Goal: Task Accomplishment & Management: Use online tool/utility

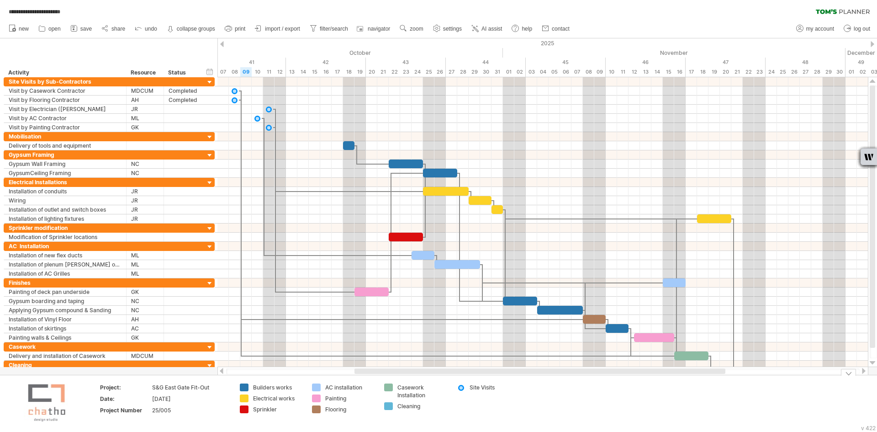
click at [259, 410] on div "Sprinkler" at bounding box center [278, 409] width 50 height 8
click at [281, 408] on input "*********" at bounding box center [275, 409] width 45 height 8
click at [311, 422] on td "AC installation Painting Flooring" at bounding box center [343, 403] width 72 height 40
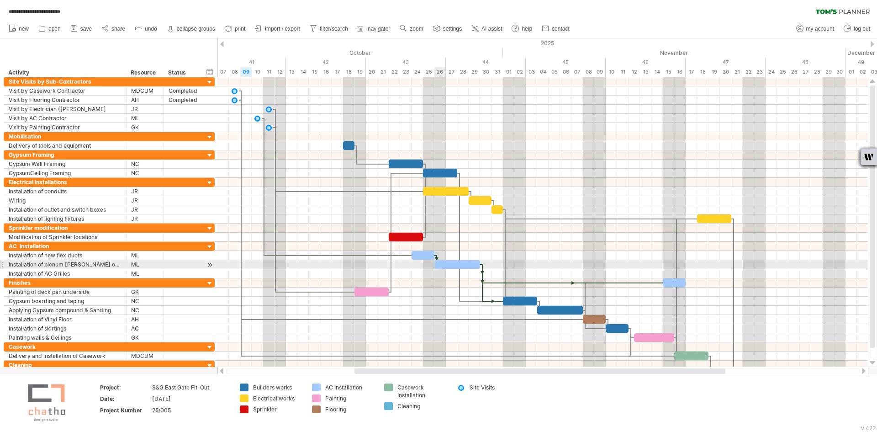
click at [445, 262] on div at bounding box center [457, 264] width 46 height 9
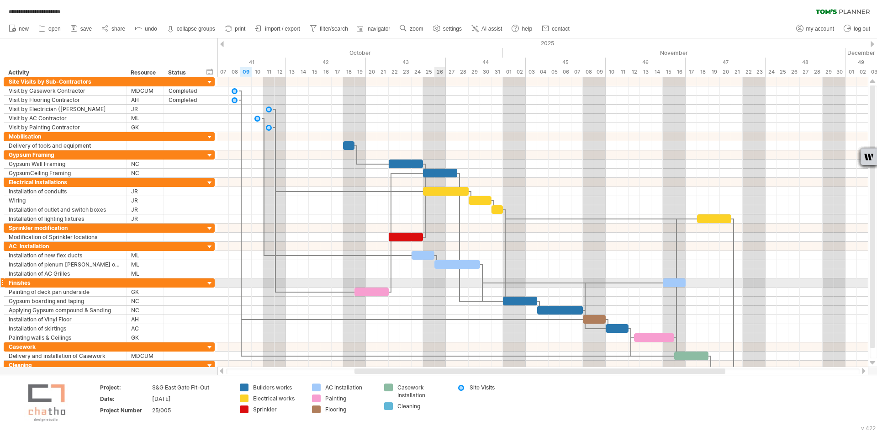
click at [440, 280] on div at bounding box center [542, 282] width 651 height 9
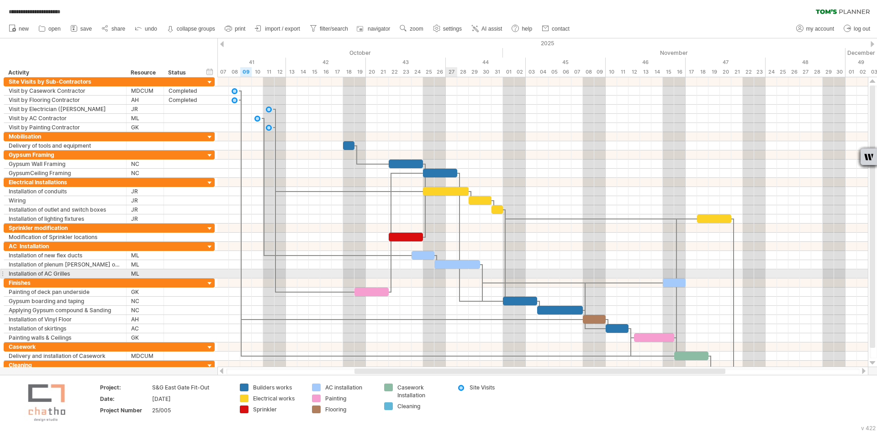
click at [450, 273] on div at bounding box center [542, 273] width 651 height 9
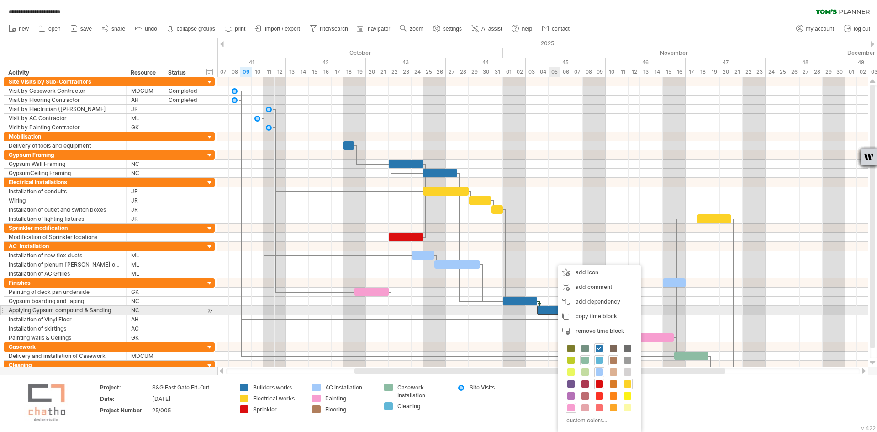
click at [549, 309] on div at bounding box center [560, 310] width 46 height 9
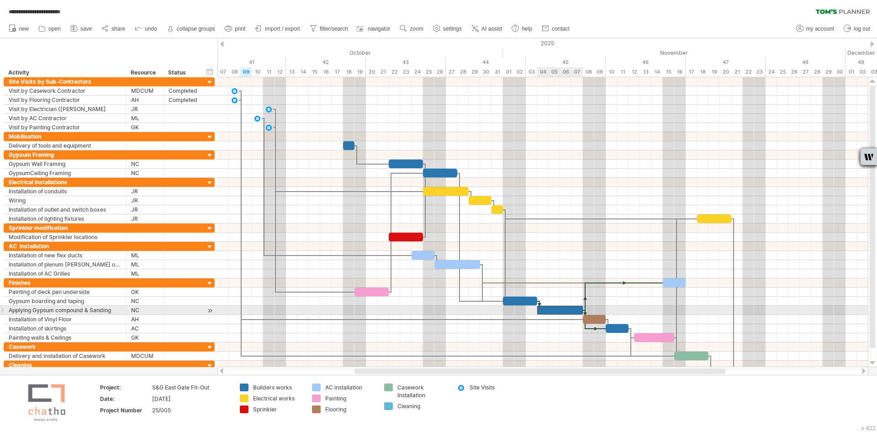
click at [562, 309] on div at bounding box center [560, 310] width 46 height 9
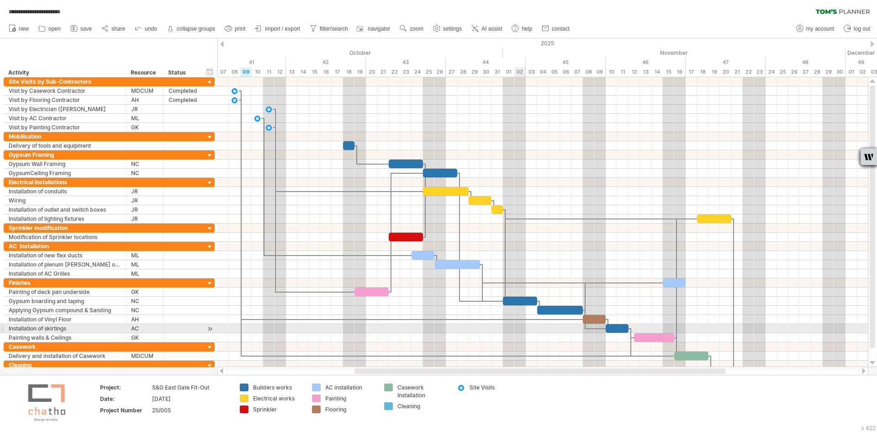
click at [519, 332] on div at bounding box center [542, 328] width 651 height 9
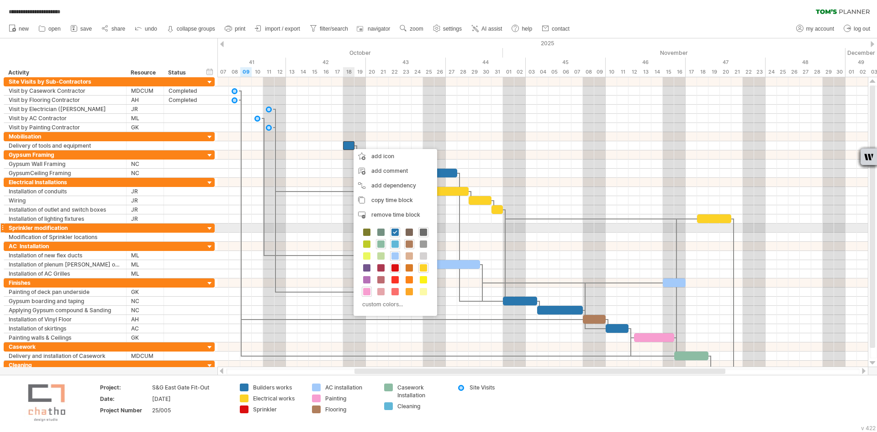
click at [424, 231] on span at bounding box center [423, 231] width 7 height 7
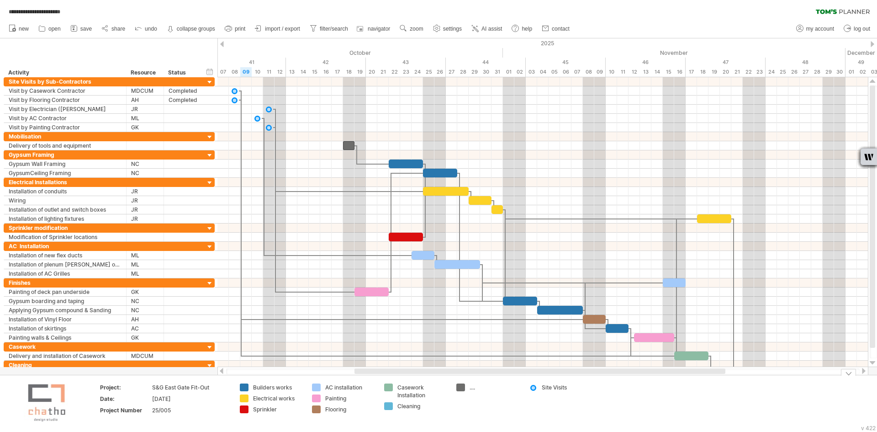
click at [470, 387] on div "...." at bounding box center [487, 387] width 63 height 8
click at [458, 388] on div "**********" at bounding box center [438, 216] width 877 height 432
click at [455, 28] on span "settings" at bounding box center [452, 29] width 19 height 6
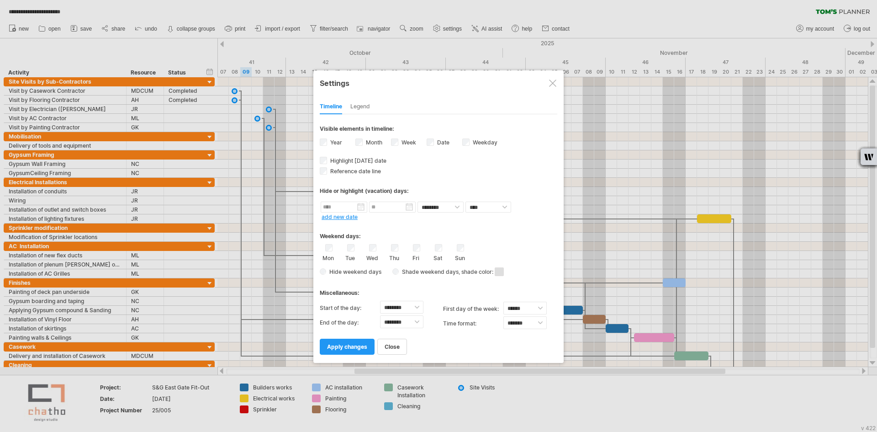
click at [366, 108] on div "Legend" at bounding box center [360, 107] width 20 height 15
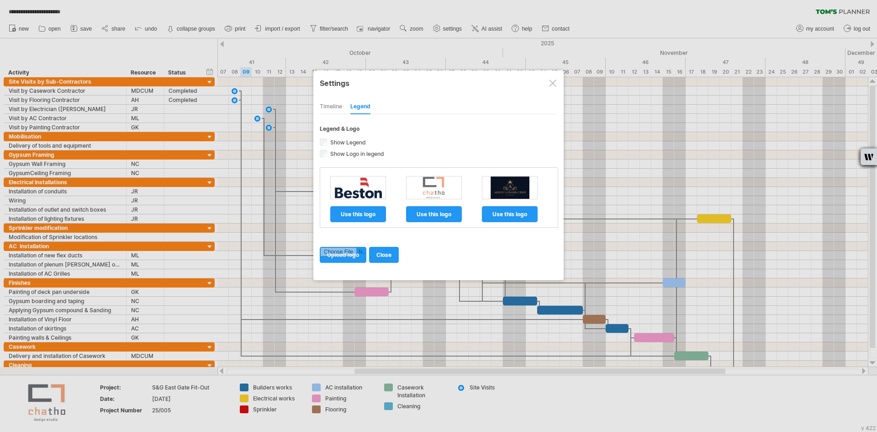
click at [334, 106] on div "Timeline" at bounding box center [331, 107] width 22 height 15
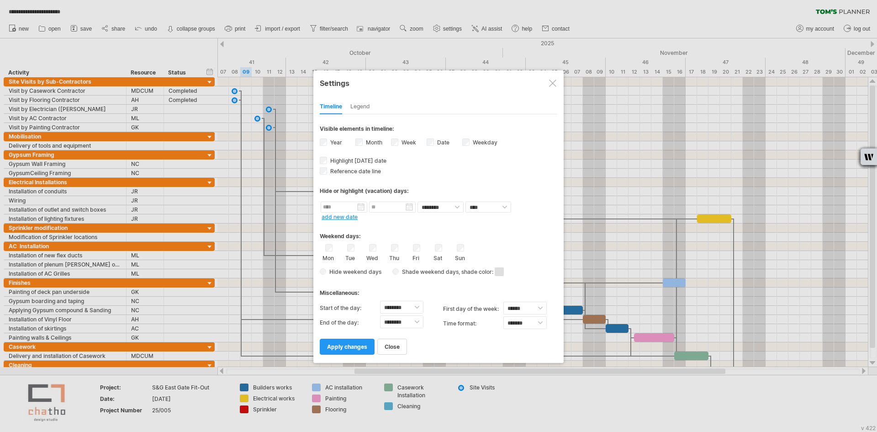
click at [553, 82] on div at bounding box center [552, 82] width 7 height 7
